Goal: Information Seeking & Learning: Learn about a topic

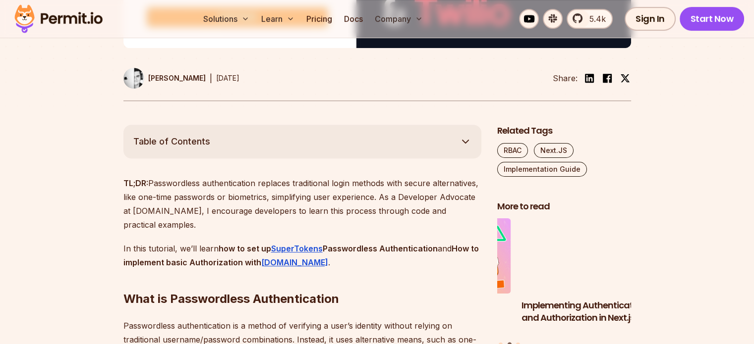
scroll to position [460, 0]
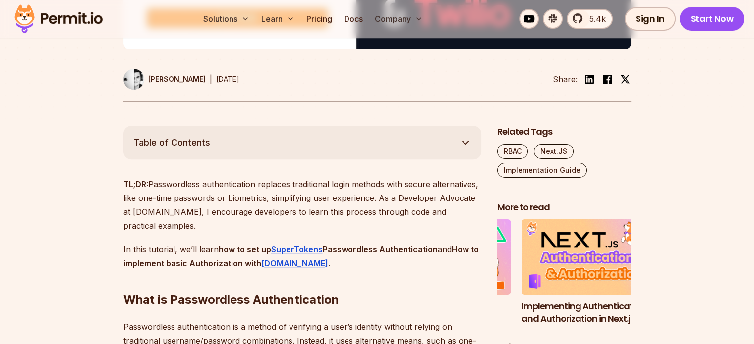
click at [465, 134] on button "Table of Contents" at bounding box center [302, 143] width 358 height 34
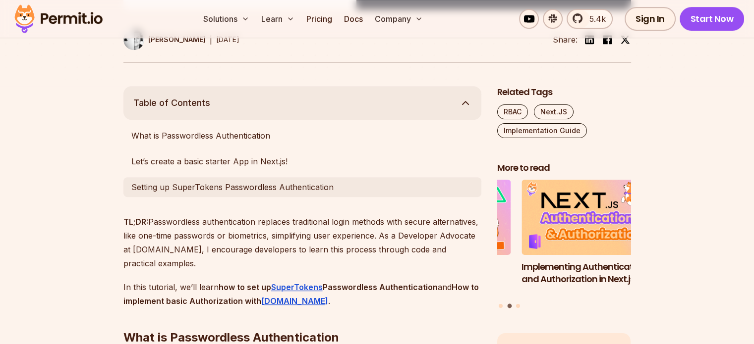
scroll to position [499, 0]
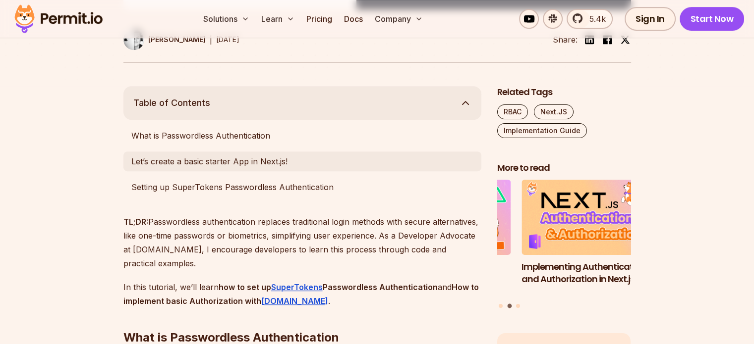
click at [216, 159] on link "Let’s create a basic starter App in Next.js!" at bounding box center [302, 162] width 358 height 20
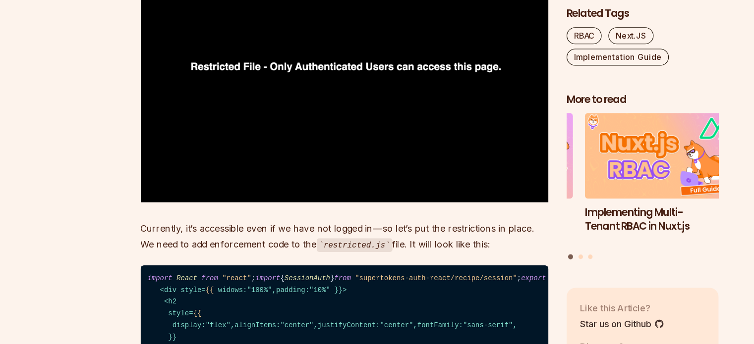
scroll to position [6592, 0]
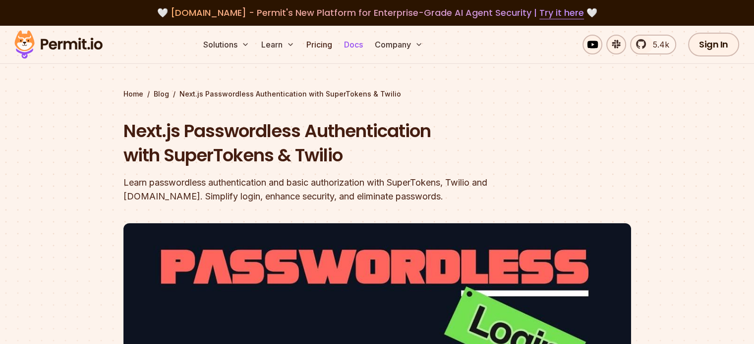
click at [367, 45] on link "Docs" at bounding box center [353, 45] width 27 height 20
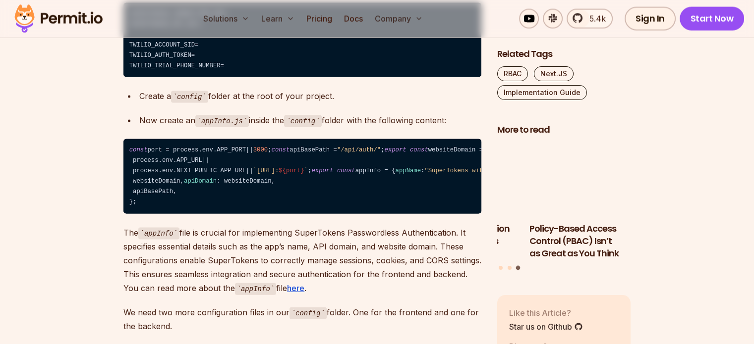
scroll to position [2142, 0]
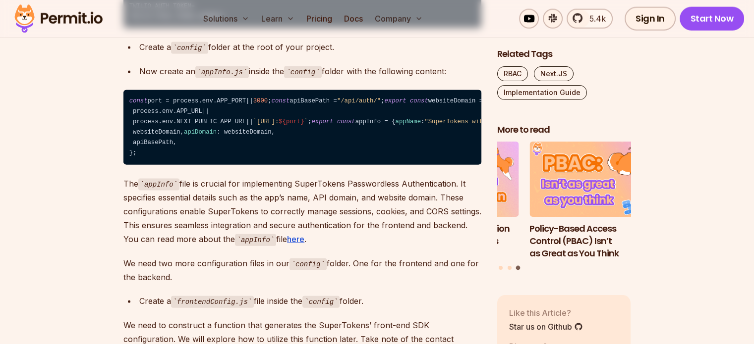
click at [297, 165] on code "const port = process. env . APP_PORT || 3000 ; const apiBasePath = "/api/auth/"…" at bounding box center [302, 127] width 358 height 75
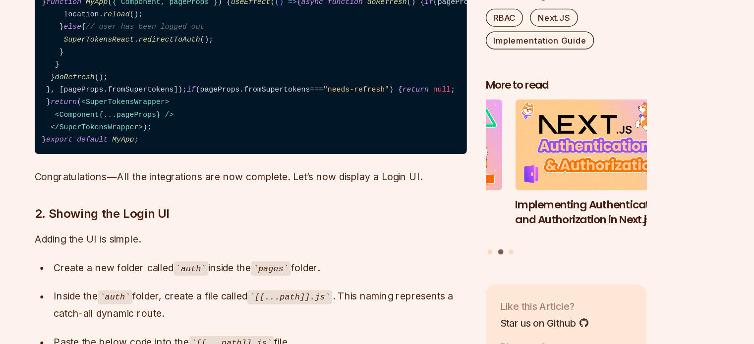
scroll to position [3669, 0]
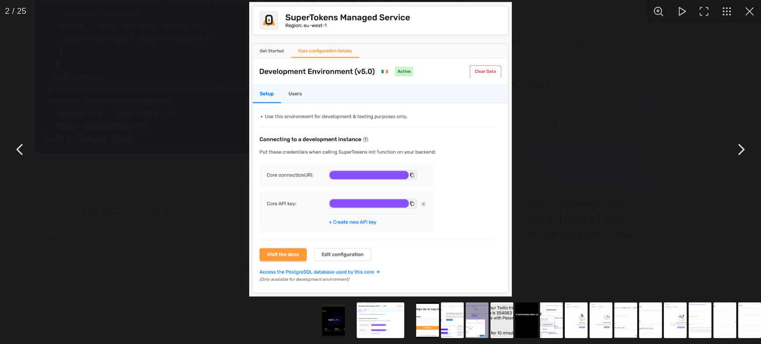
click at [710, 66] on button "You can close this modal content with the ESC key" at bounding box center [715, 67] width 19 height 19
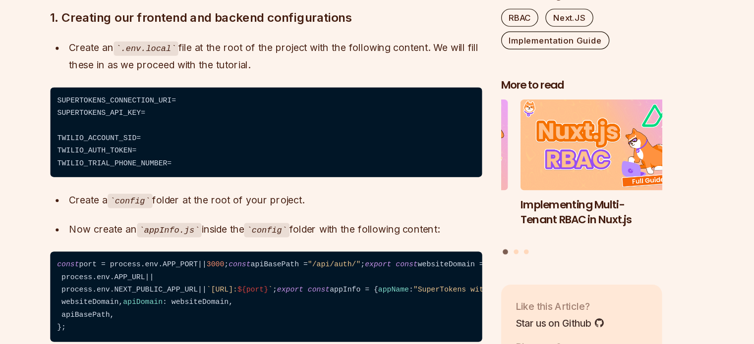
scroll to position [1965, 0]
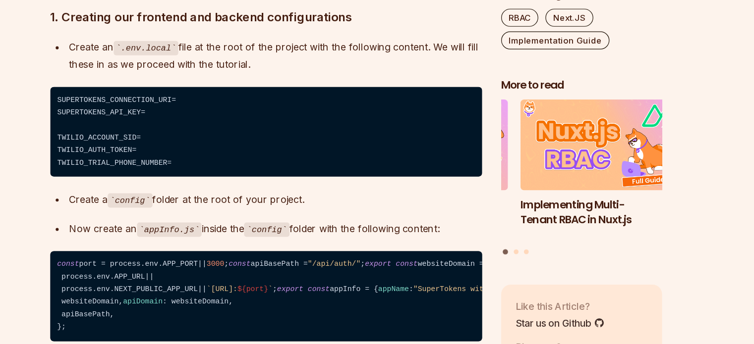
drag, startPoint x: 225, startPoint y: 131, endPoint x: 251, endPoint y: 133, distance: 25.8
click at [251, 133] on code "SUPERTOKENS_CONNECTION_URI= SUPERTOKENS_API_KEY= TWILIO_ACCOUNT_SID= TWILIO_AUT…" at bounding box center [302, 168] width 358 height 75
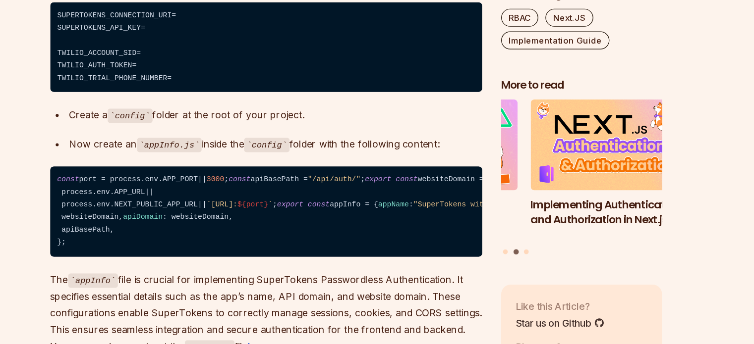
scroll to position [2035, 0]
